Goal: Task Accomplishment & Management: Use online tool/utility

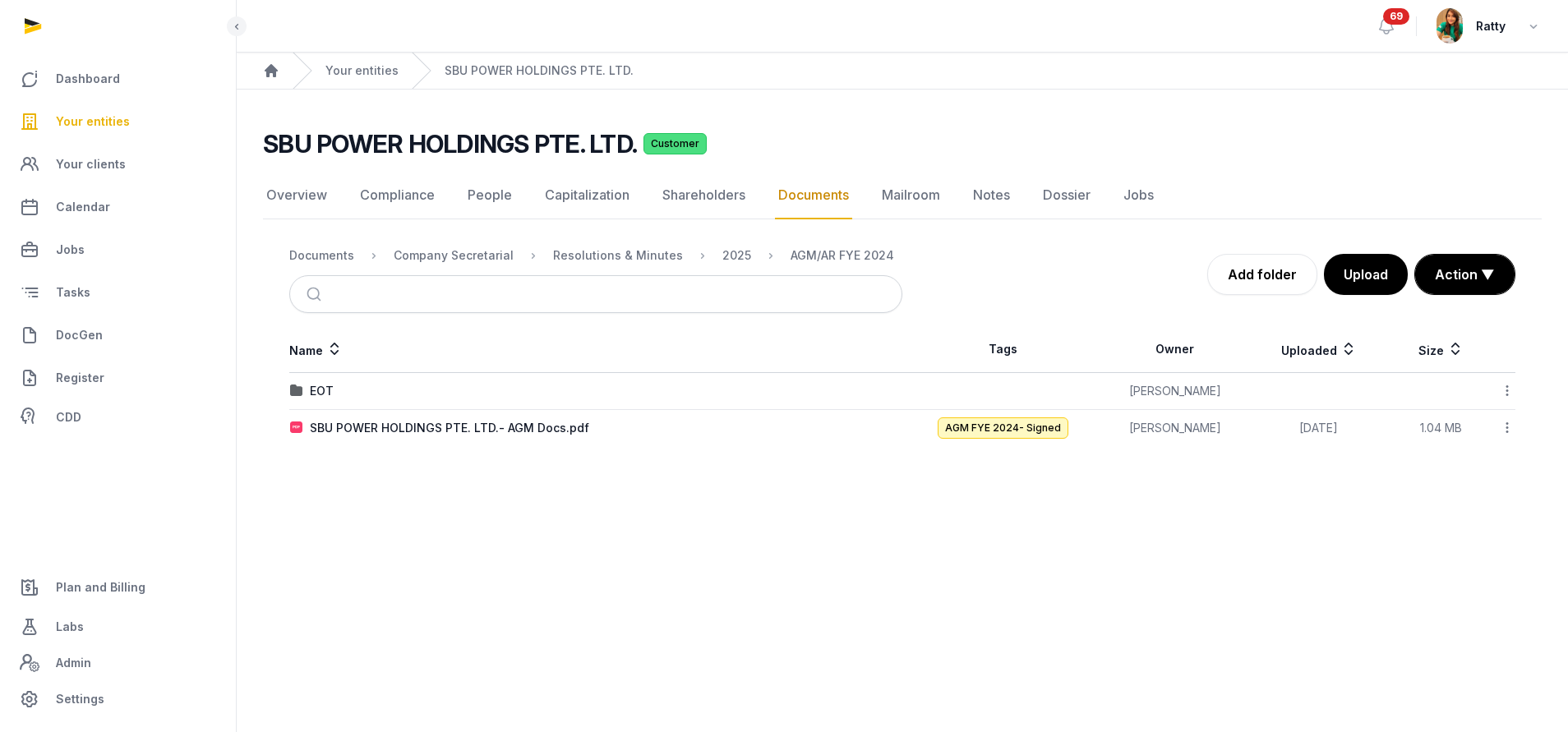
click at [67, 120] on span "Your entities" at bounding box center [93, 122] width 74 height 20
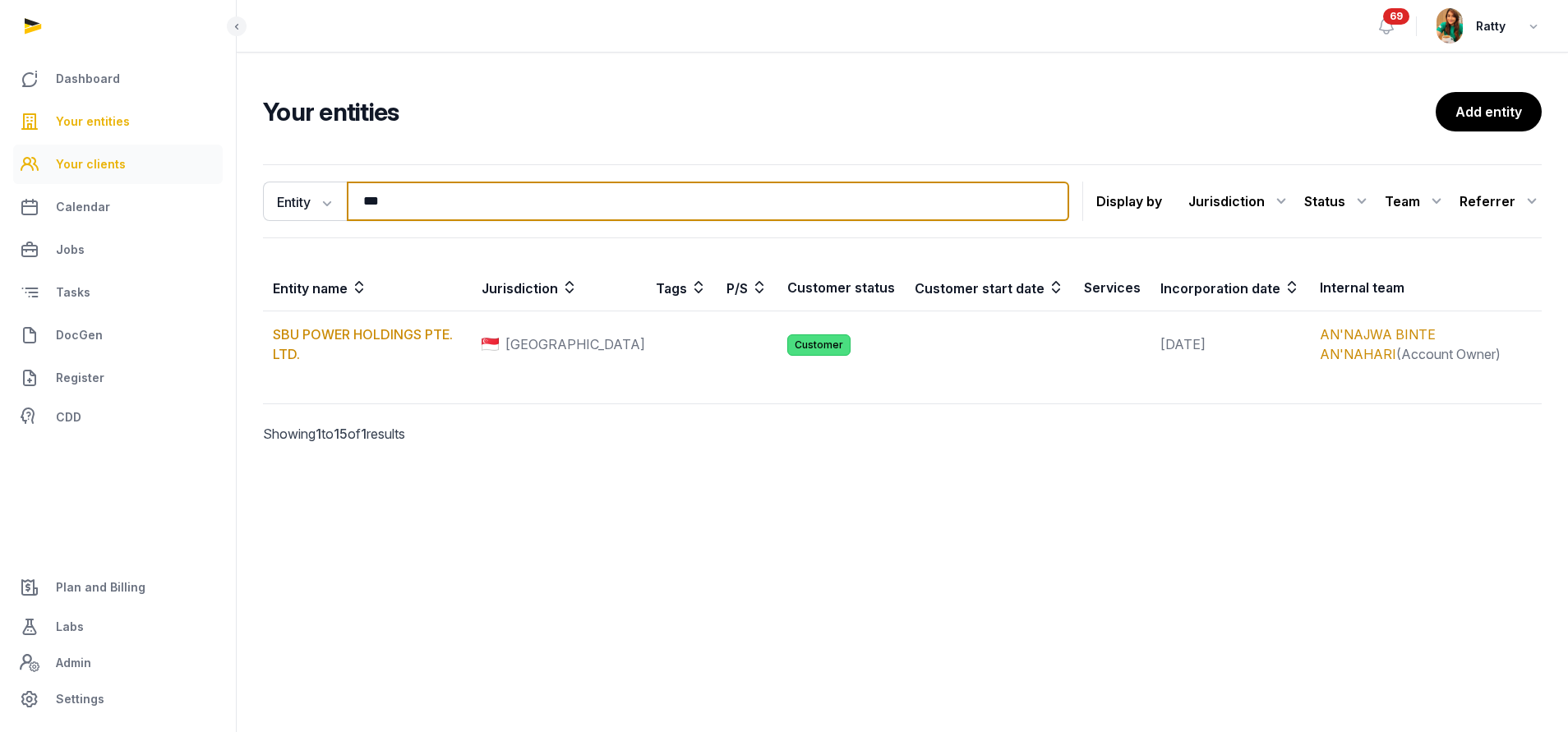
drag, startPoint x: 397, startPoint y: 203, endPoint x: 133, endPoint y: 157, distance: 268.0
click at [148, 161] on div "Dashboard Your entities Your clients Calendar Jobs Tasks DocGen Register CDD Pl…" at bounding box center [784, 366] width 1568 height 732
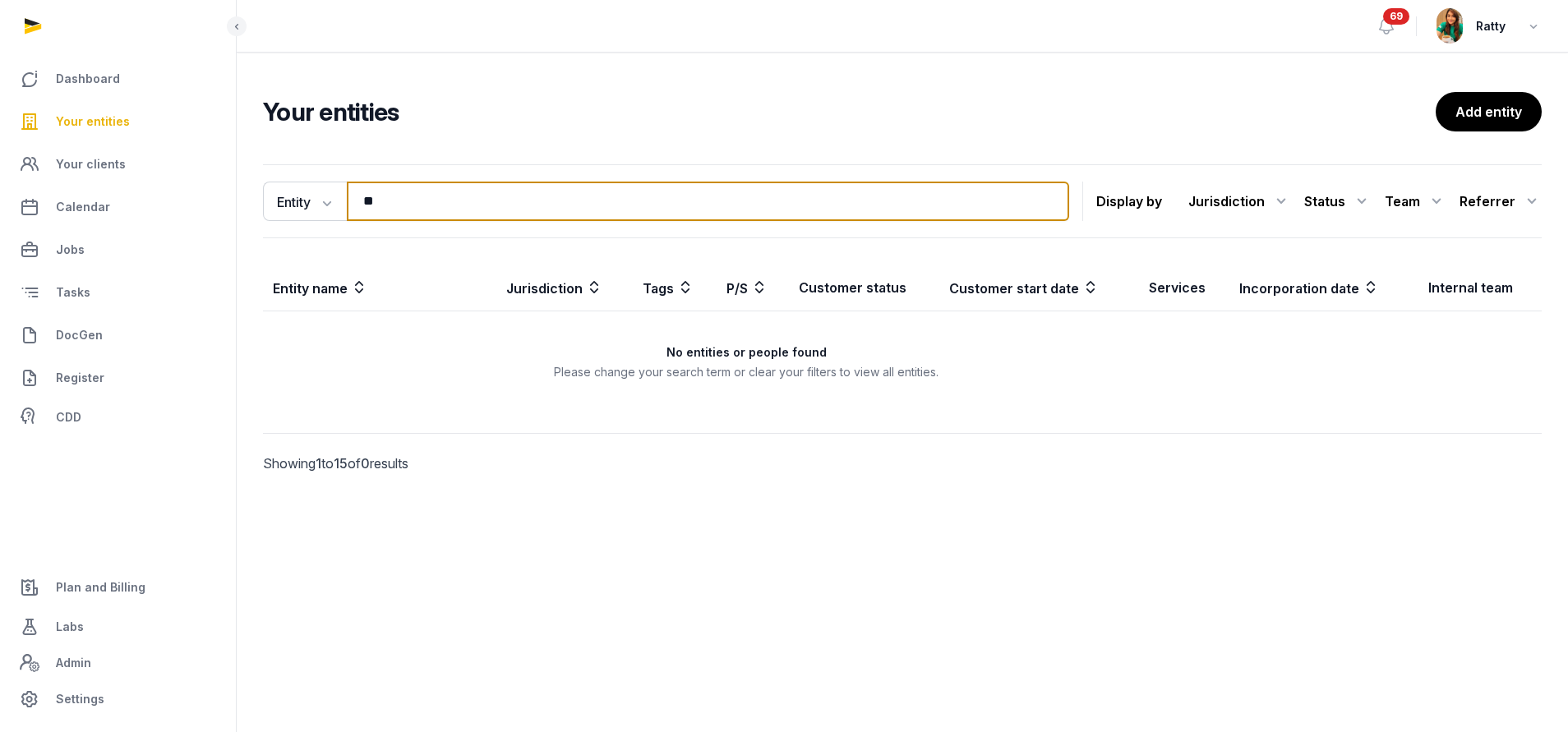
type input "*"
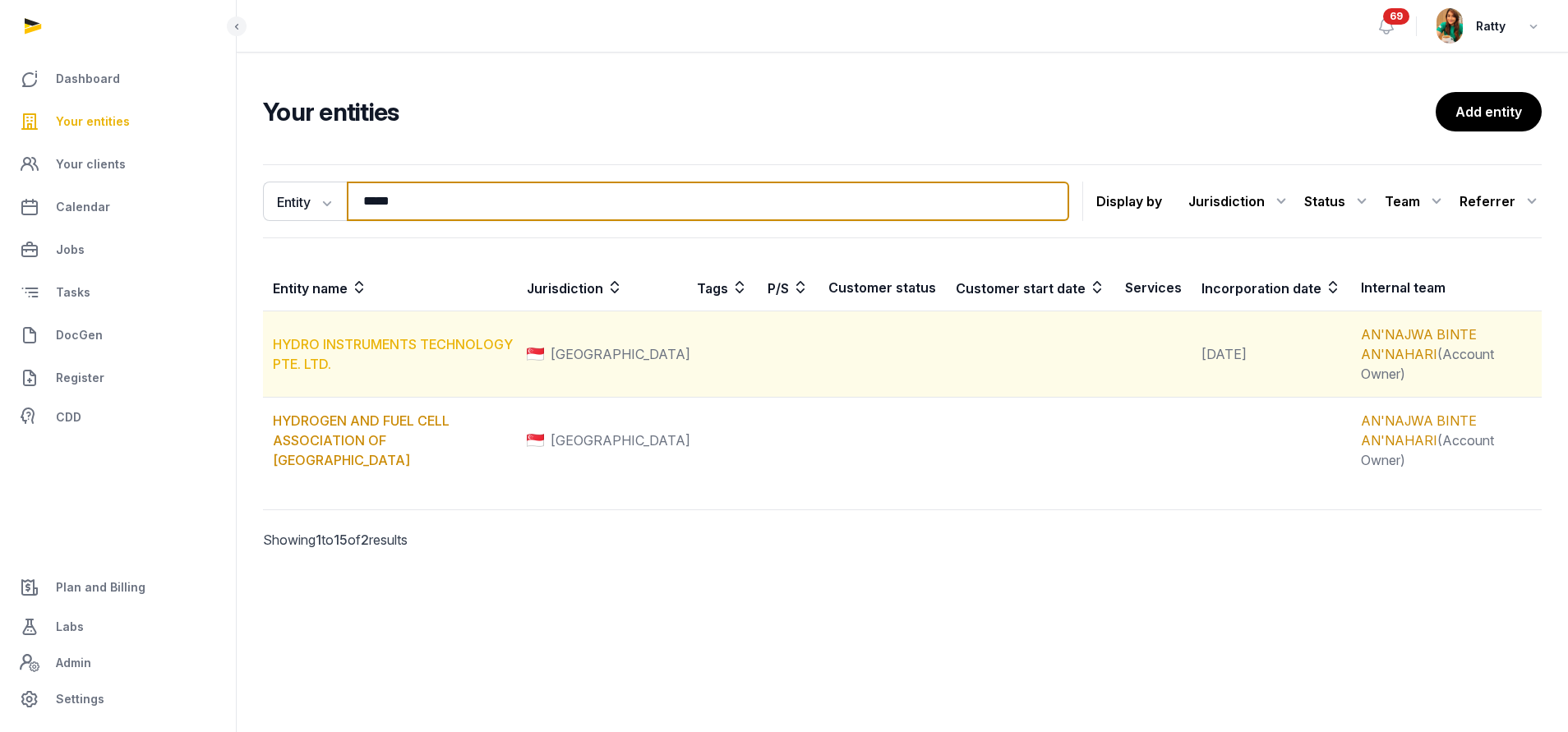
type input "*****"
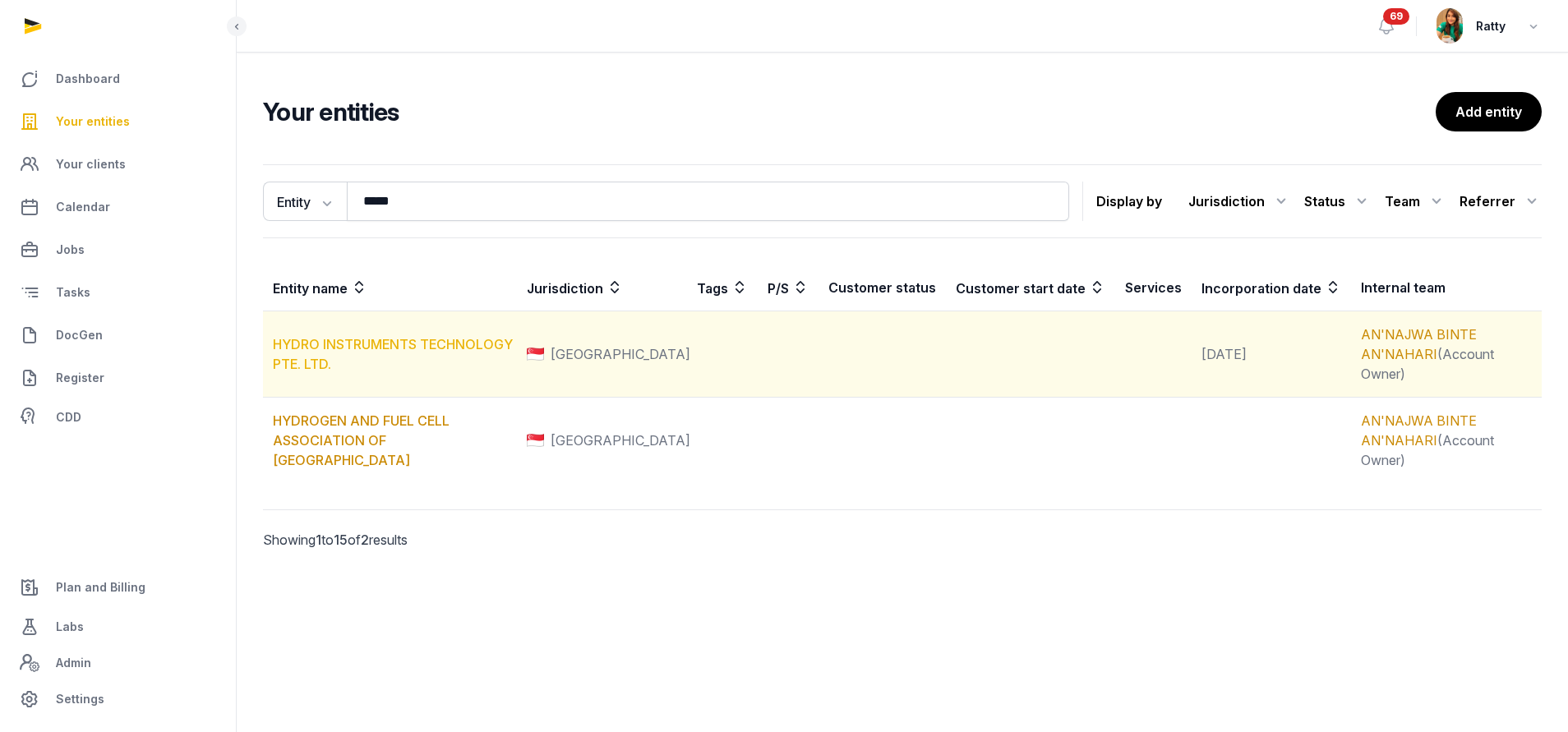
click at [439, 336] on link "HYDRO INSTRUMENTS TECHNOLOGY PTE. LTD." at bounding box center [393, 354] width 240 height 36
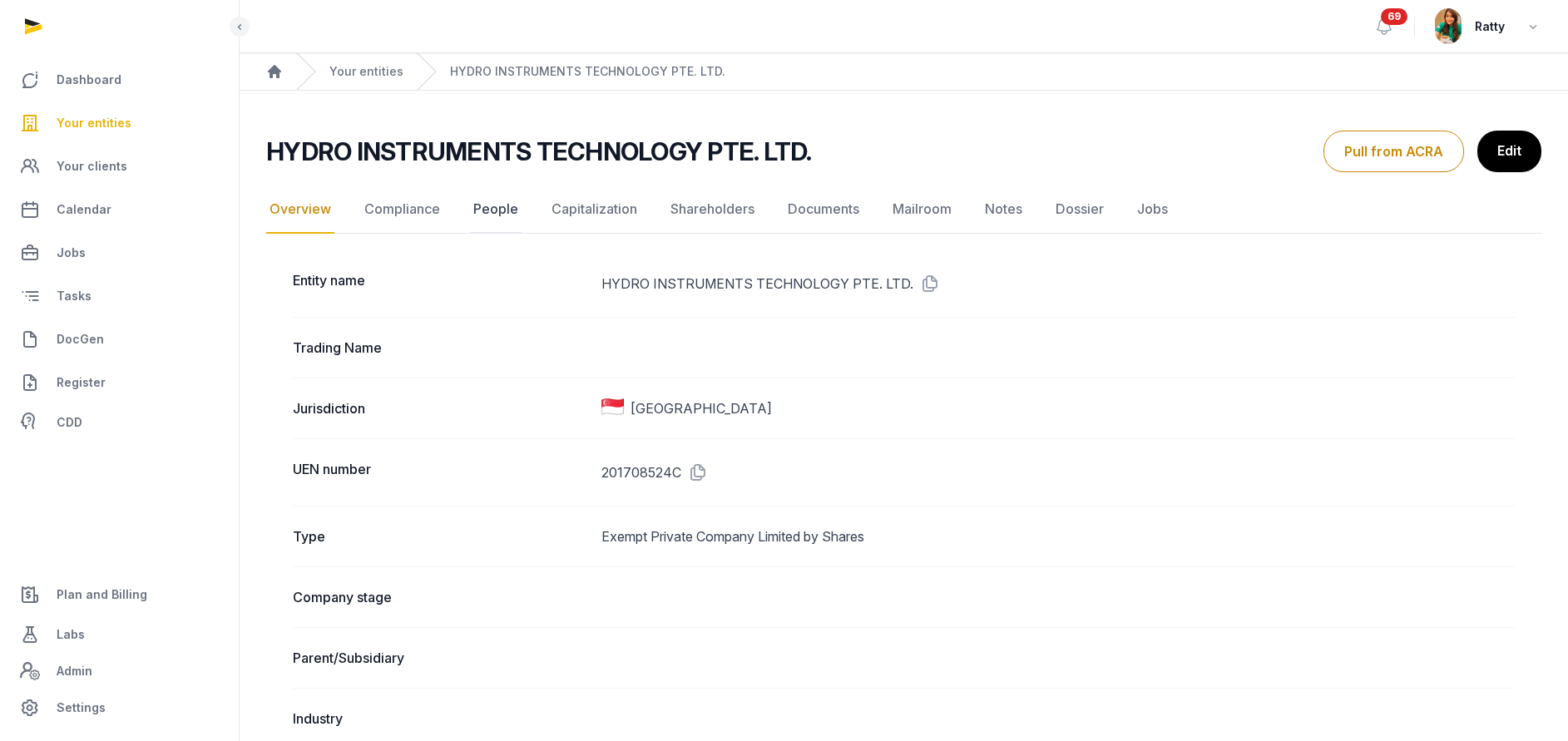
click at [496, 213] on link "People" at bounding box center [496, 209] width 51 height 48
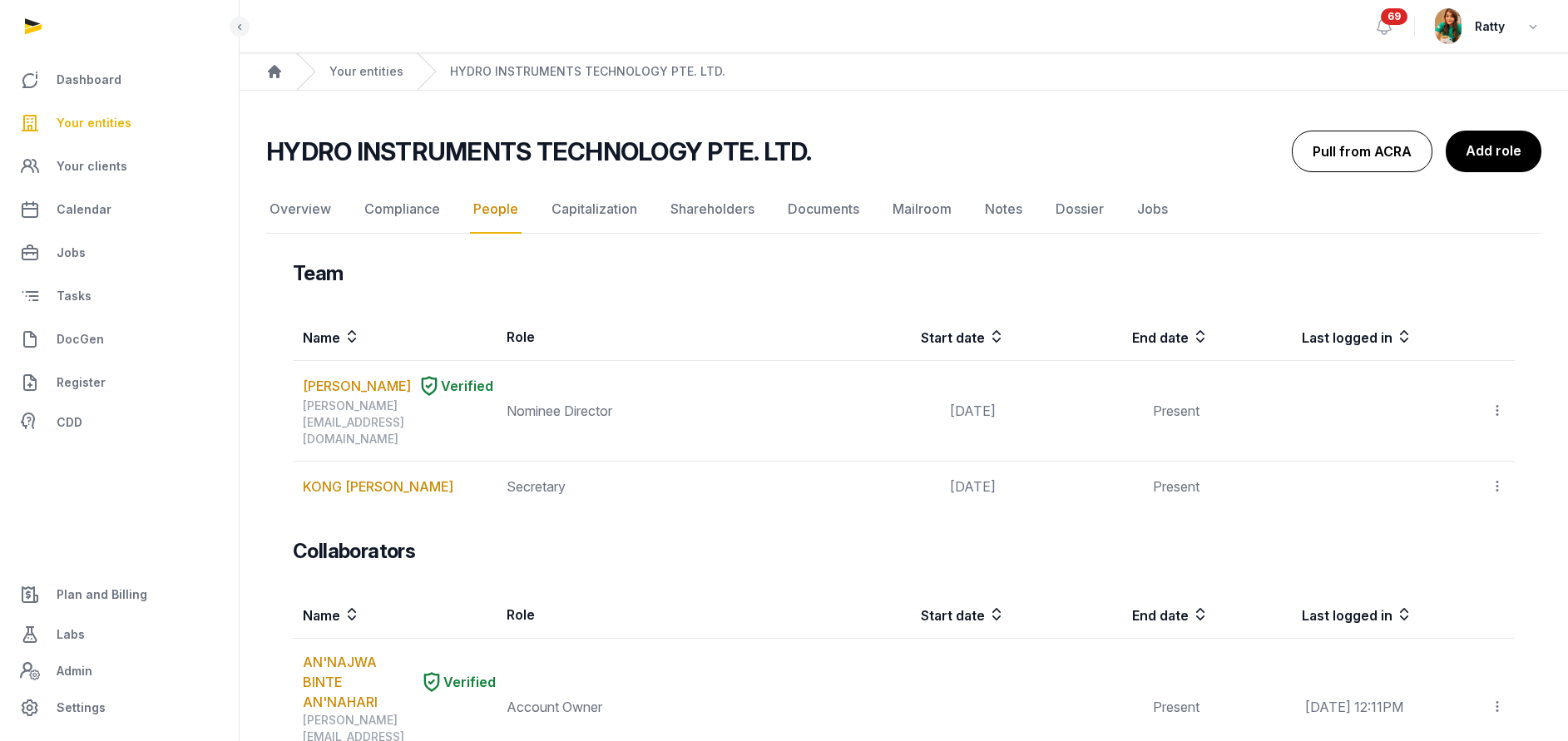
click at [1393, 152] on button "Pull from ACRA" at bounding box center [1362, 152] width 140 height 42
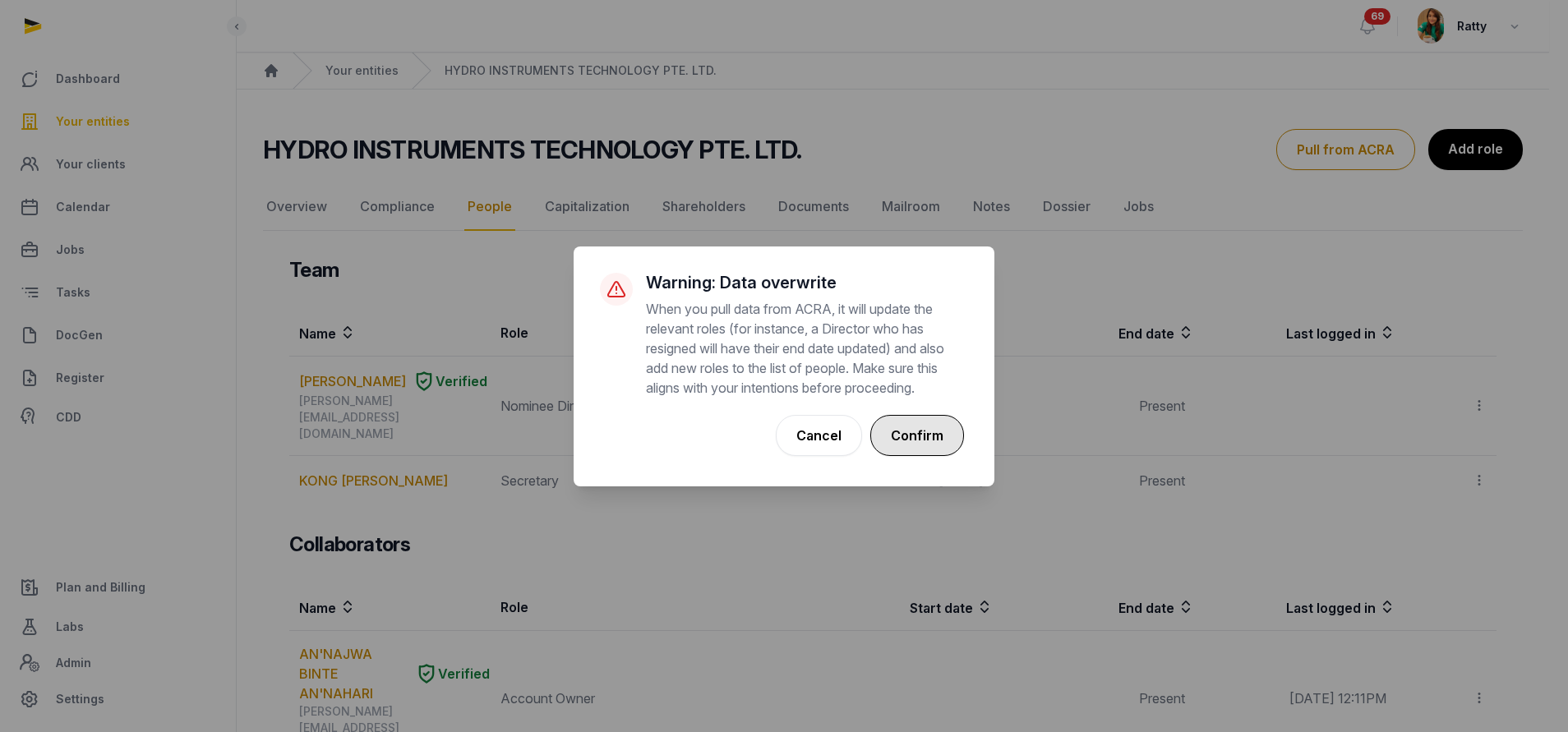
click at [905, 441] on button "Confirm" at bounding box center [917, 435] width 94 height 41
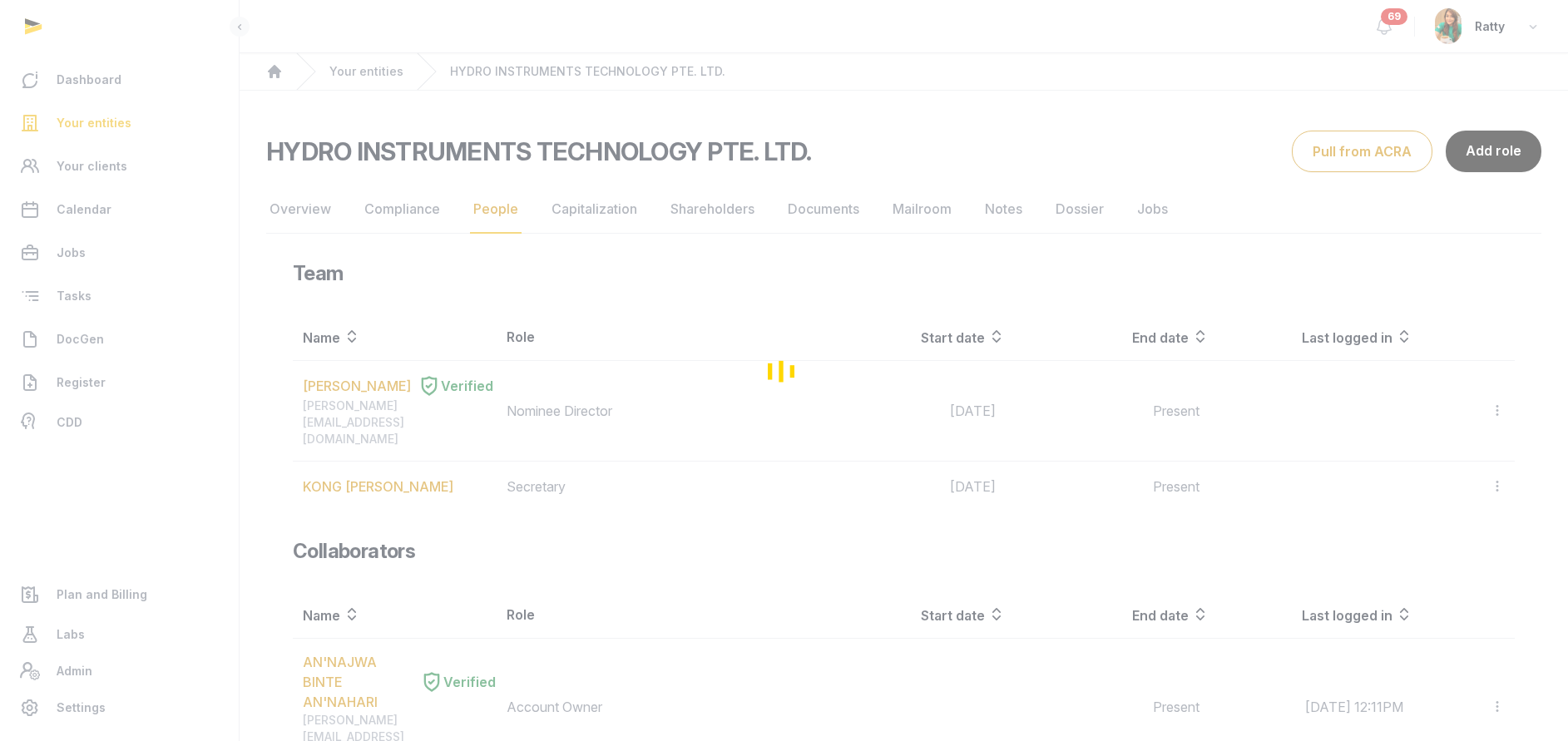
scroll to position [250, 0]
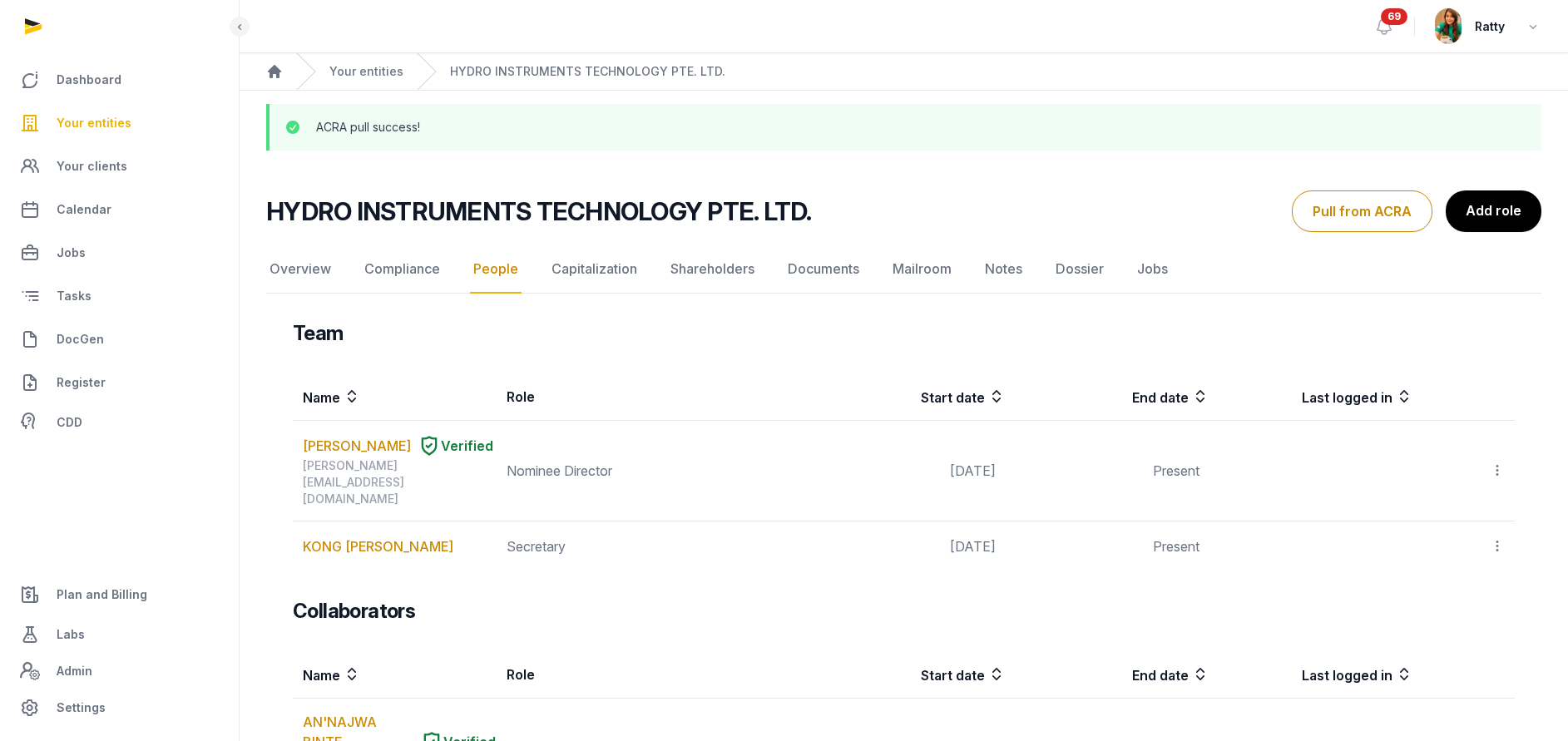
click at [793, 209] on h2 "HYDRO INSTRUMENTS TECHNOLOGY PTE. LTD." at bounding box center [538, 211] width 545 height 30
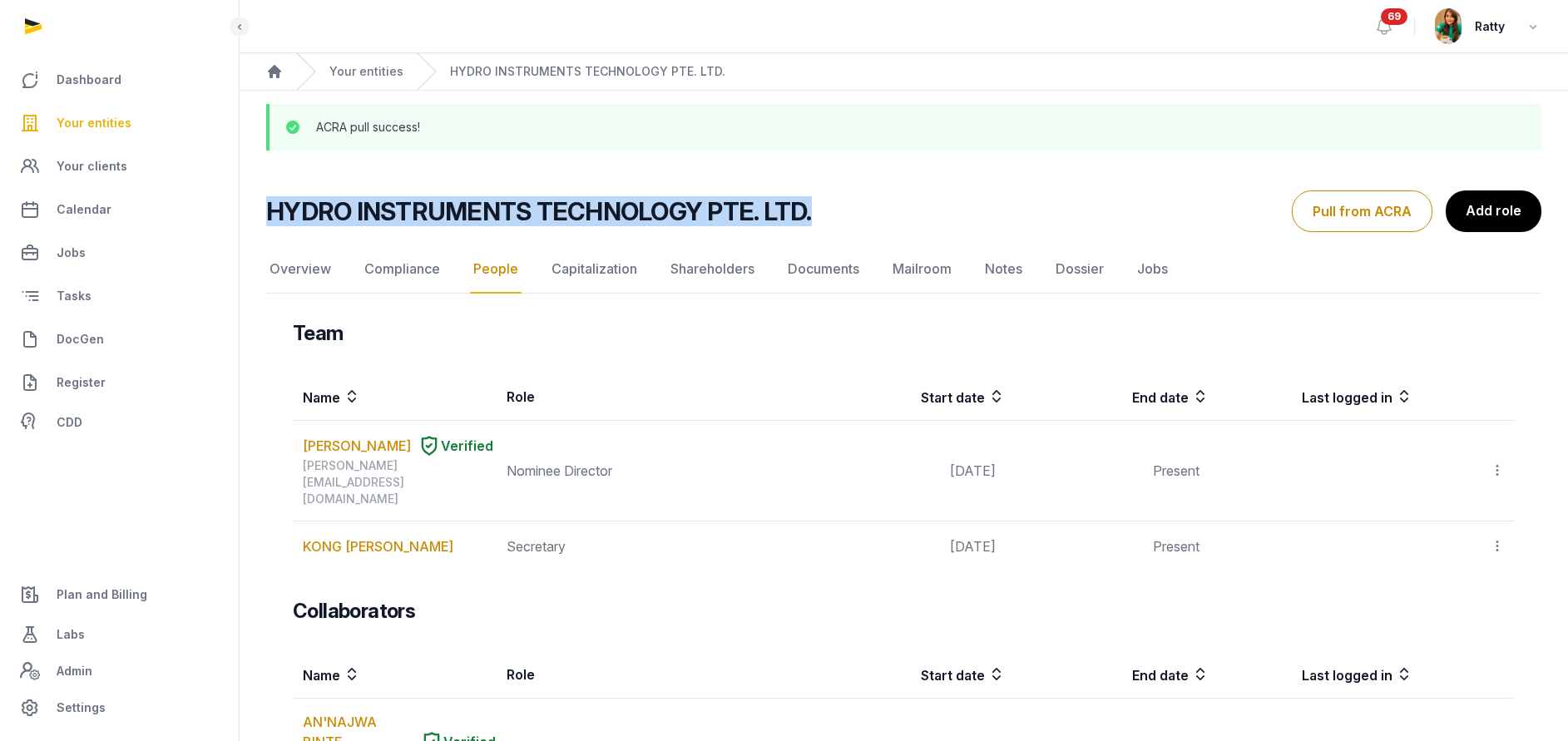
drag, startPoint x: 826, startPoint y: 214, endPoint x: 268, endPoint y: 213, distance: 558.0
click at [268, 213] on div "HYDRO INSTRUMENTS TECHNOLOGY PTE. LTD." at bounding box center [772, 211] width 1012 height 30
copy h2 "HYDRO INSTRUMENTS TECHNOLOGY PTE. LTD."
